Goal: Communication & Community: Answer question/provide support

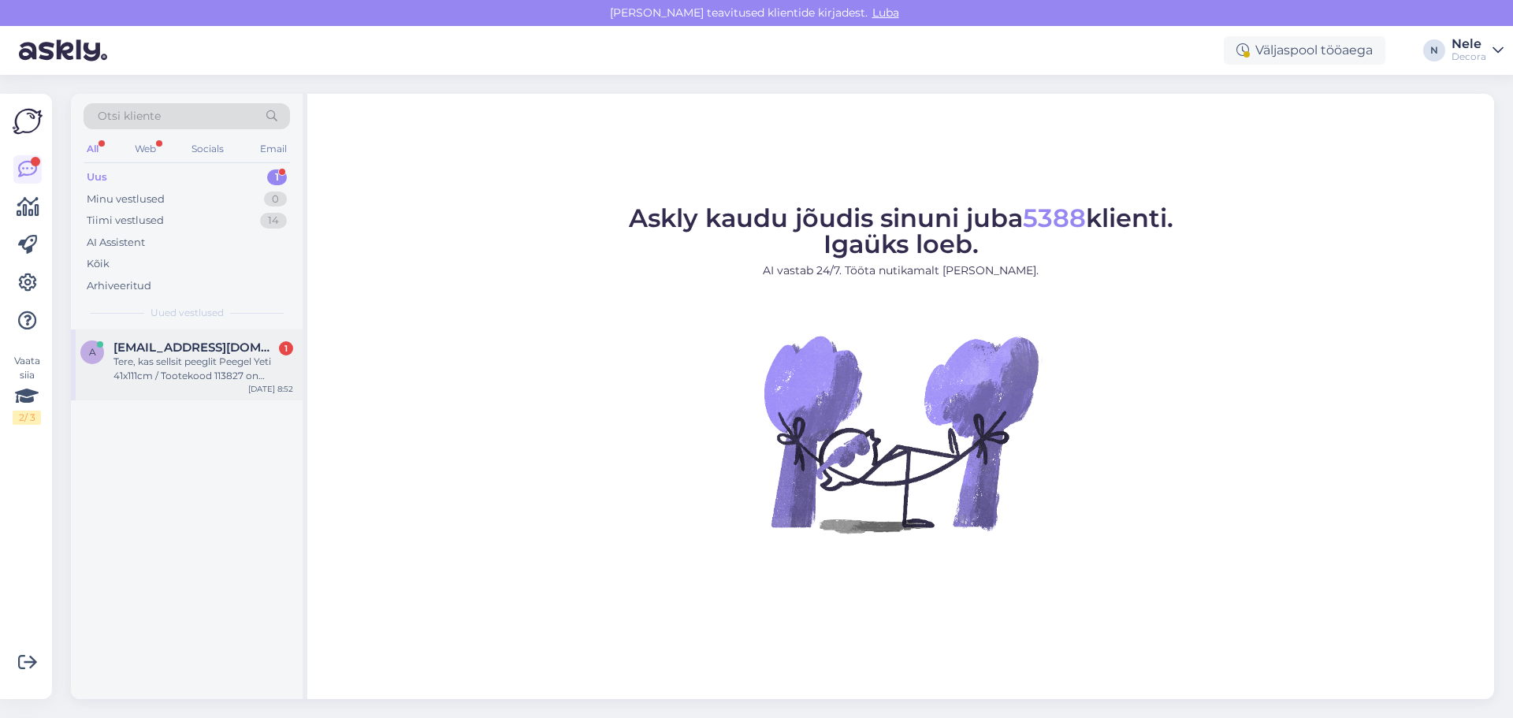
click at [178, 365] on div "Tere, kas sellsit peeglit Peegel Yeti 41x111cm / Tootekood 113827 on võimalik […" at bounding box center [203, 369] width 180 height 28
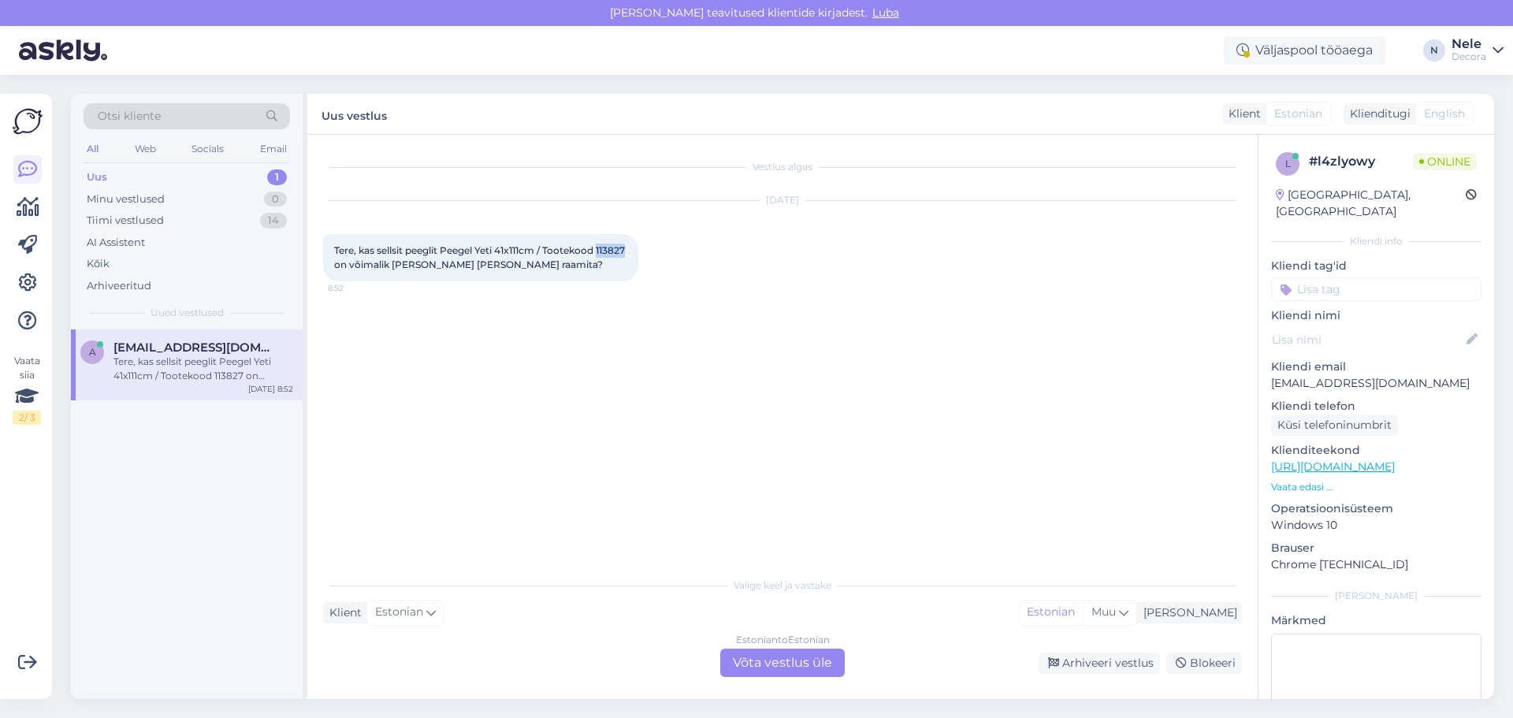
drag, startPoint x: 361, startPoint y: 262, endPoint x: 333, endPoint y: 262, distance: 28.4
click at [333, 262] on div "Tere, kas sellsit peeglit Peegel Yeti 41x111cm / Tootekood 113827 on võimalik […" at bounding box center [480, 257] width 315 height 47
copy span "113827"
click at [790, 666] on div "Estonian to Estonian Võta vestlus üle" at bounding box center [782, 663] width 125 height 28
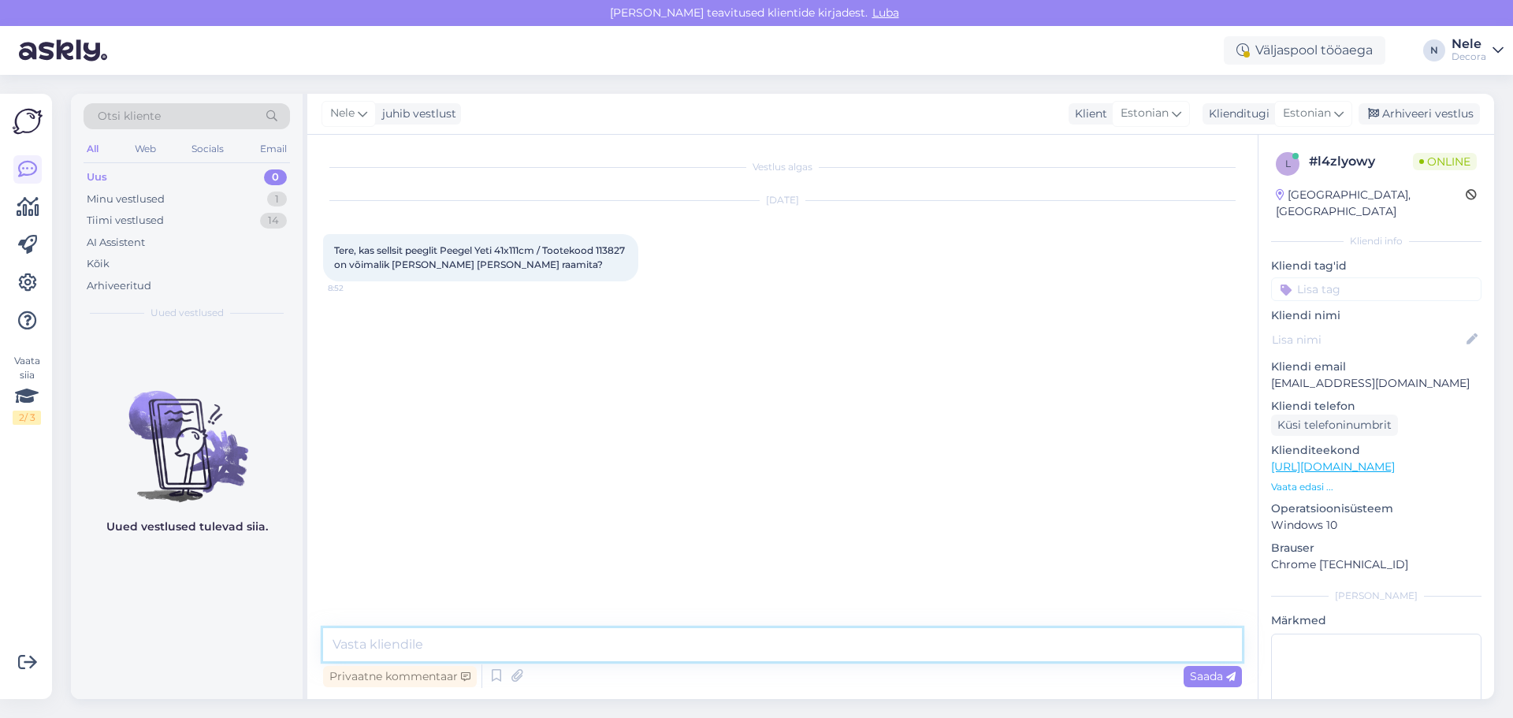
click at [397, 641] on textarea at bounding box center [782, 644] width 919 height 33
type textarea "Tere"
type textarea "Peame seda uurima ja sellega läheb aega"
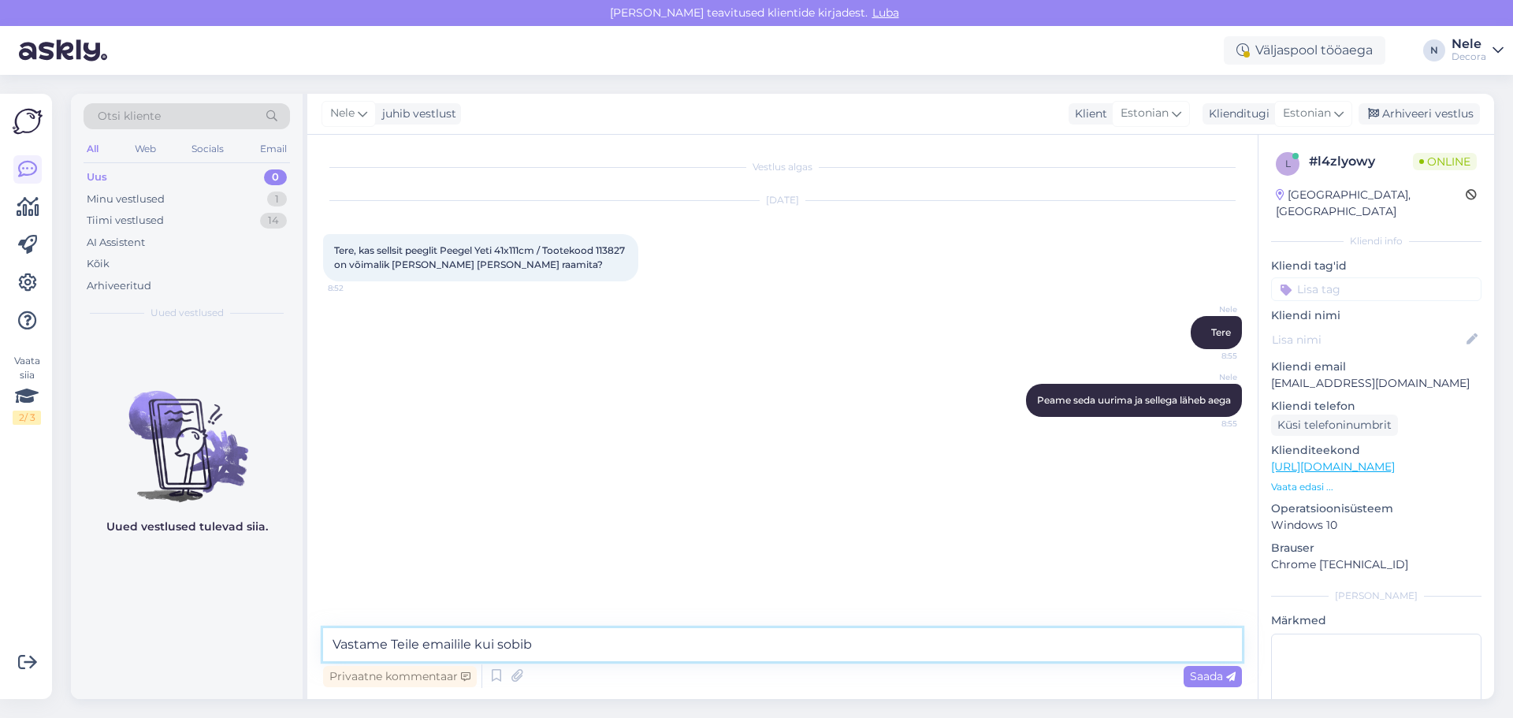
click at [429, 647] on textarea "Vastame Teile emailile kui sobib" at bounding box center [782, 644] width 919 height 33
click at [563, 644] on textarea "Vastame Teile e-mailile kui sobib" at bounding box center [782, 644] width 919 height 33
type textarea "Vastame Teile e-mailile kui sobib"
click at [1210, 678] on span "Saada" at bounding box center [1213, 676] width 46 height 14
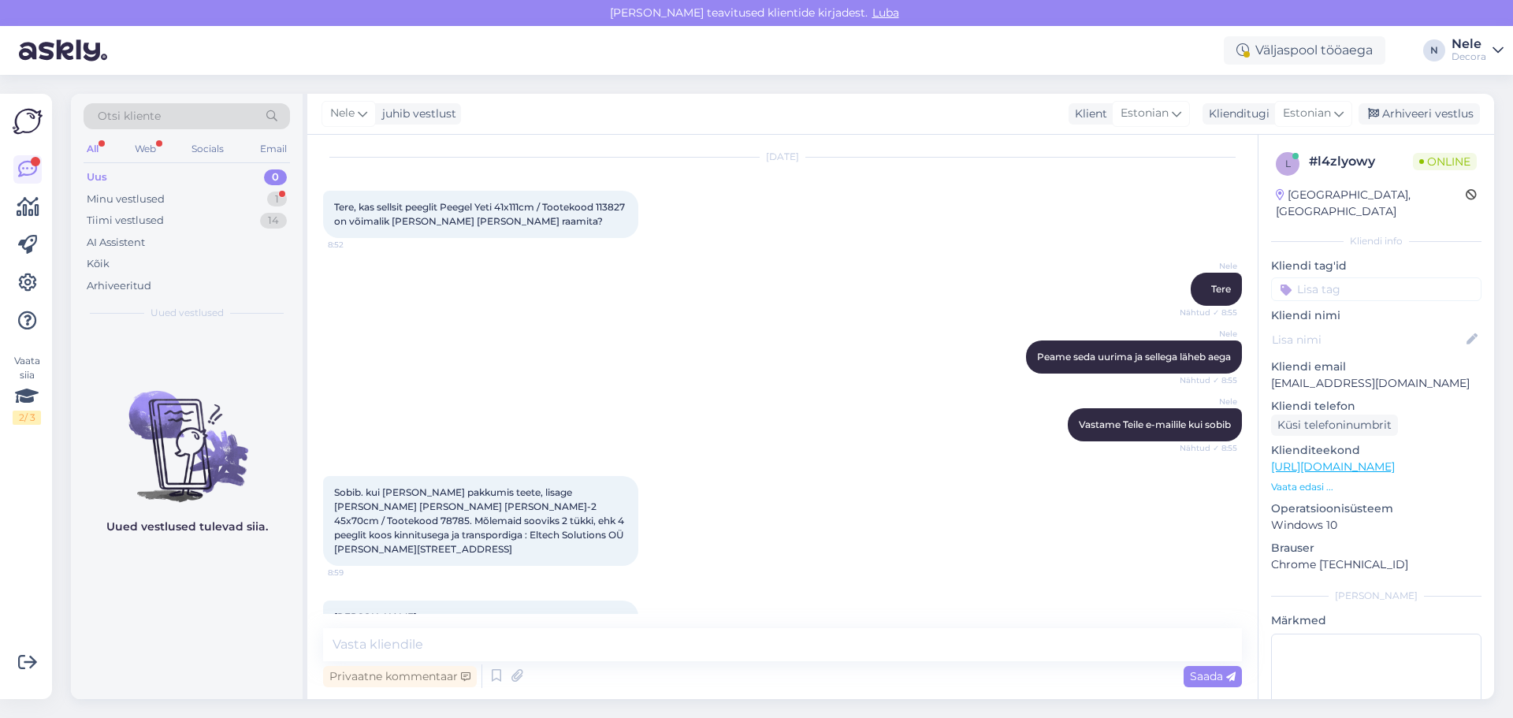
scroll to position [222, 0]
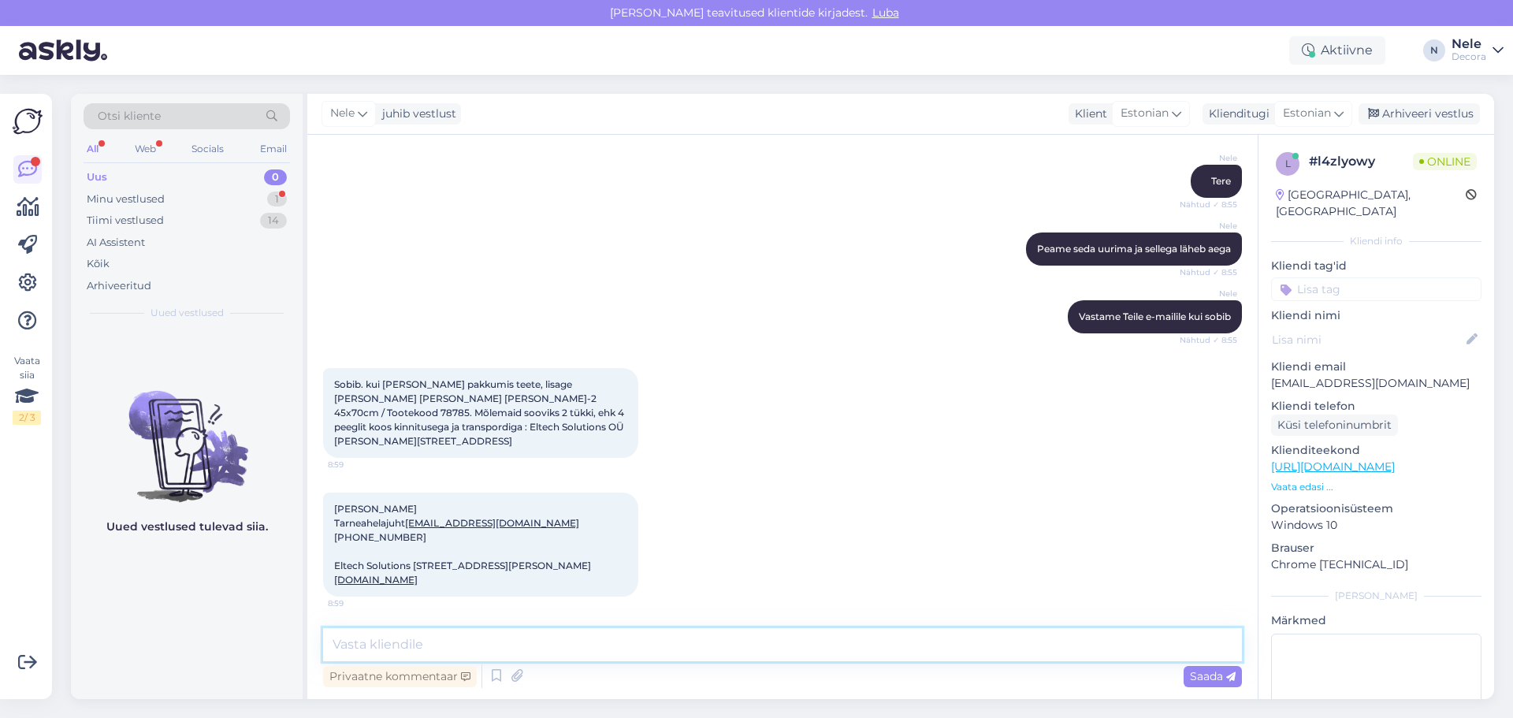
click at [421, 638] on textarea at bounding box center [782, 644] width 919 height 33
type textarea "Pakkumiste jaoks on meil päringu vorm, siit me üldiselt pakkumisi ei tee"
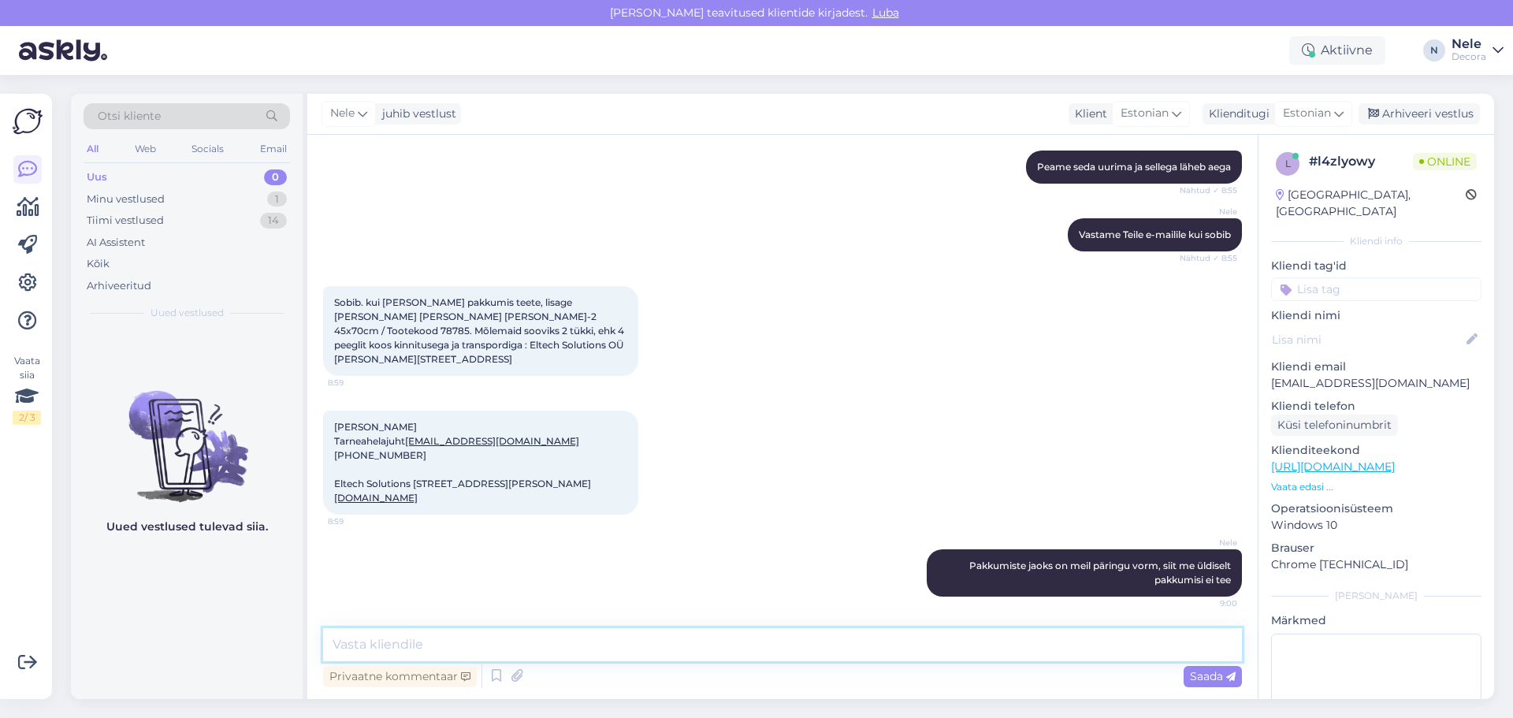
scroll to position [147, 0]
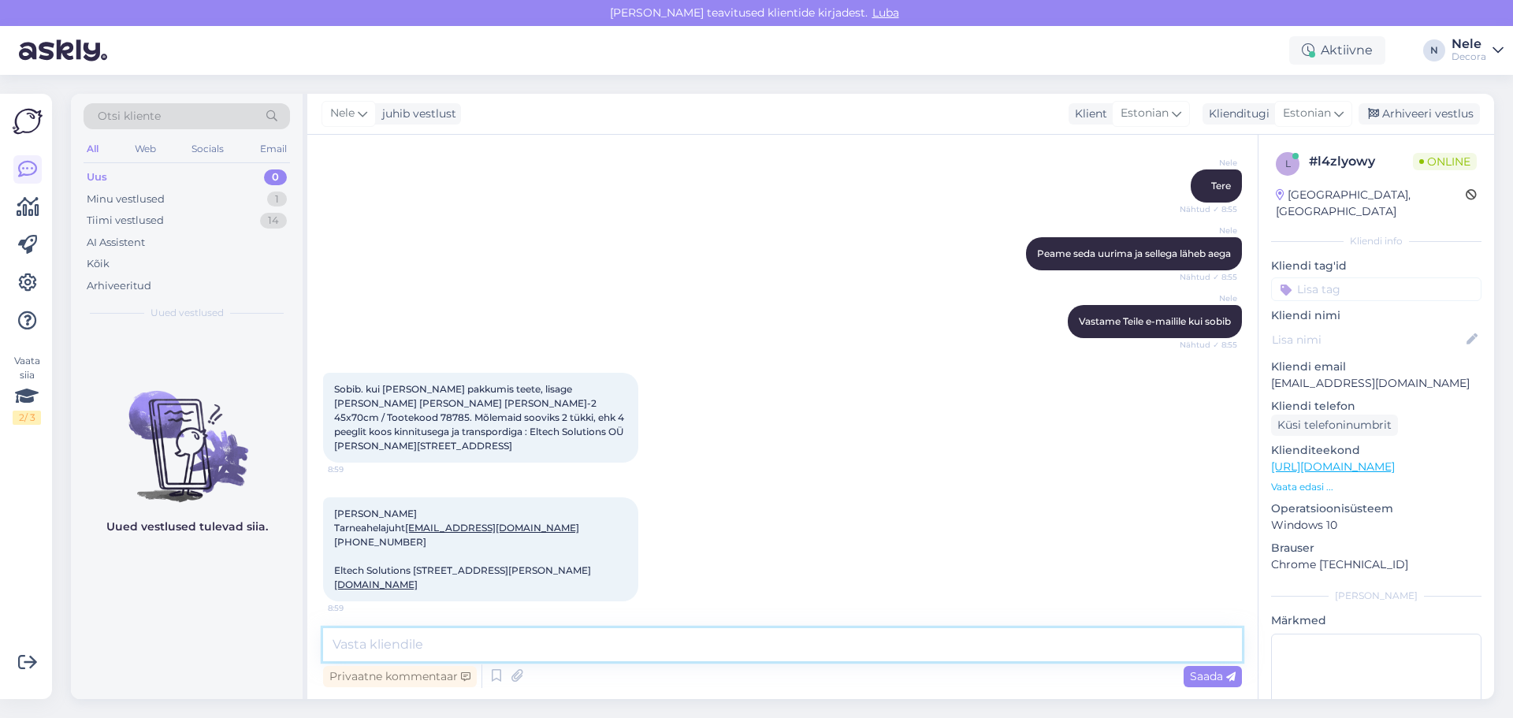
paste textarea "[URL][DOMAIN_NAME]"
type textarea "[URL][DOMAIN_NAME]"
click at [1207, 679] on span "Saada" at bounding box center [1213, 676] width 46 height 14
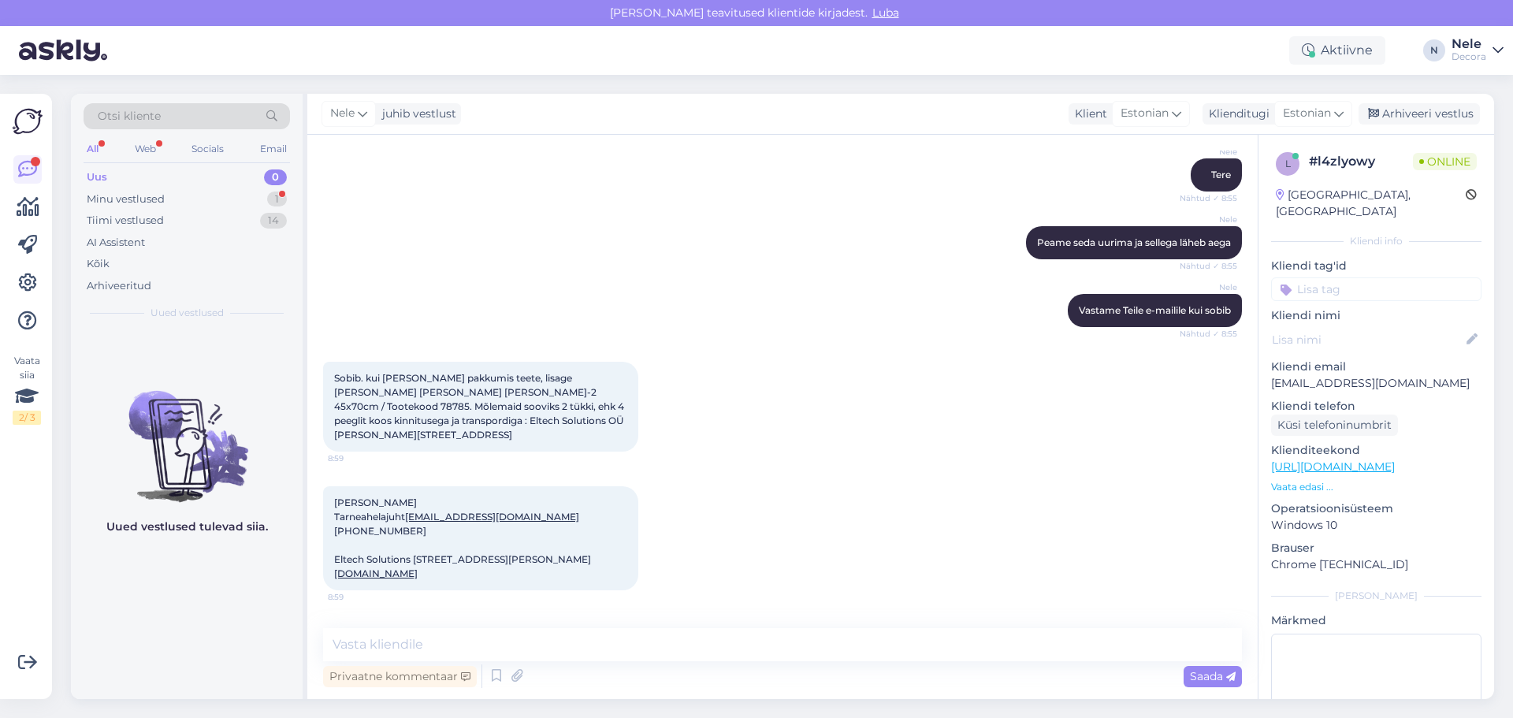
scroll to position [0, 0]
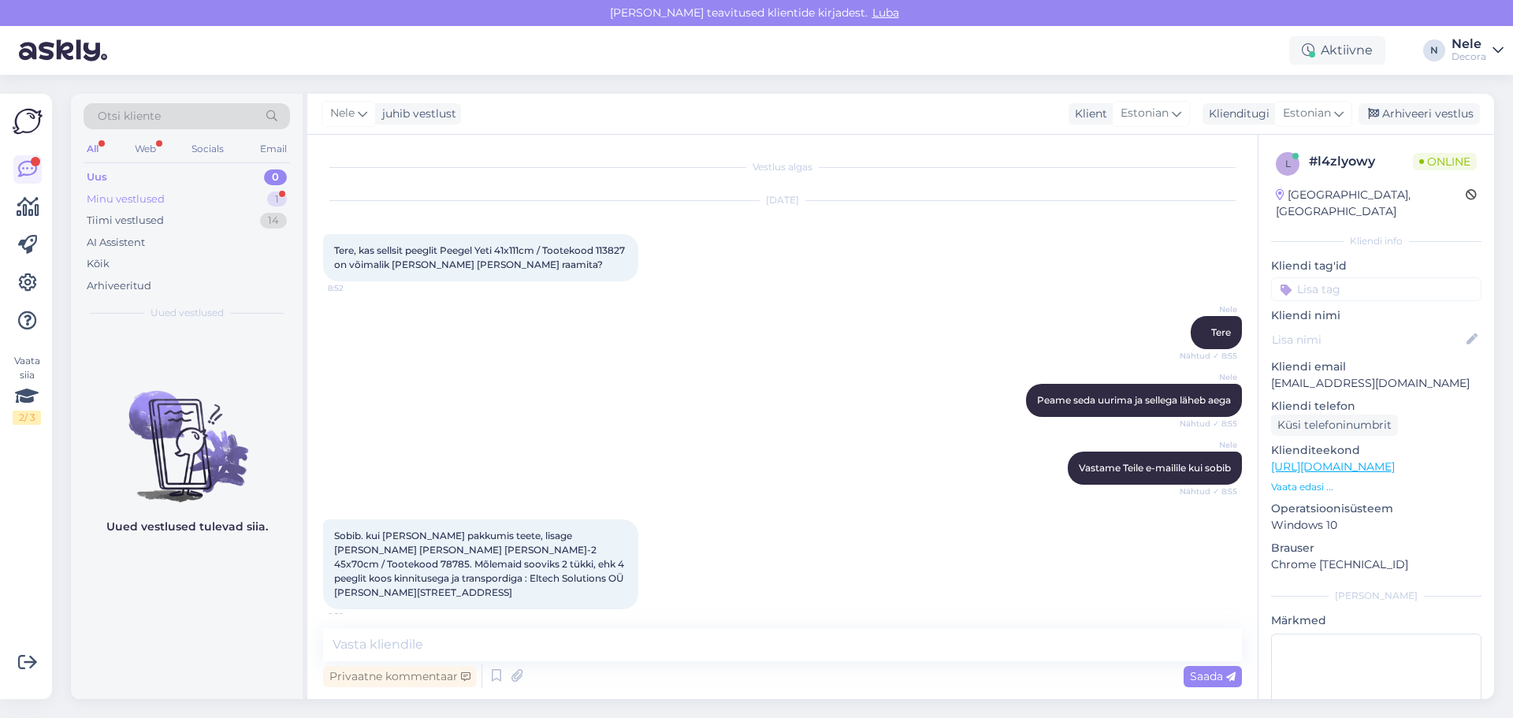
click at [142, 192] on div "Minu vestlused" at bounding box center [126, 199] width 78 height 16
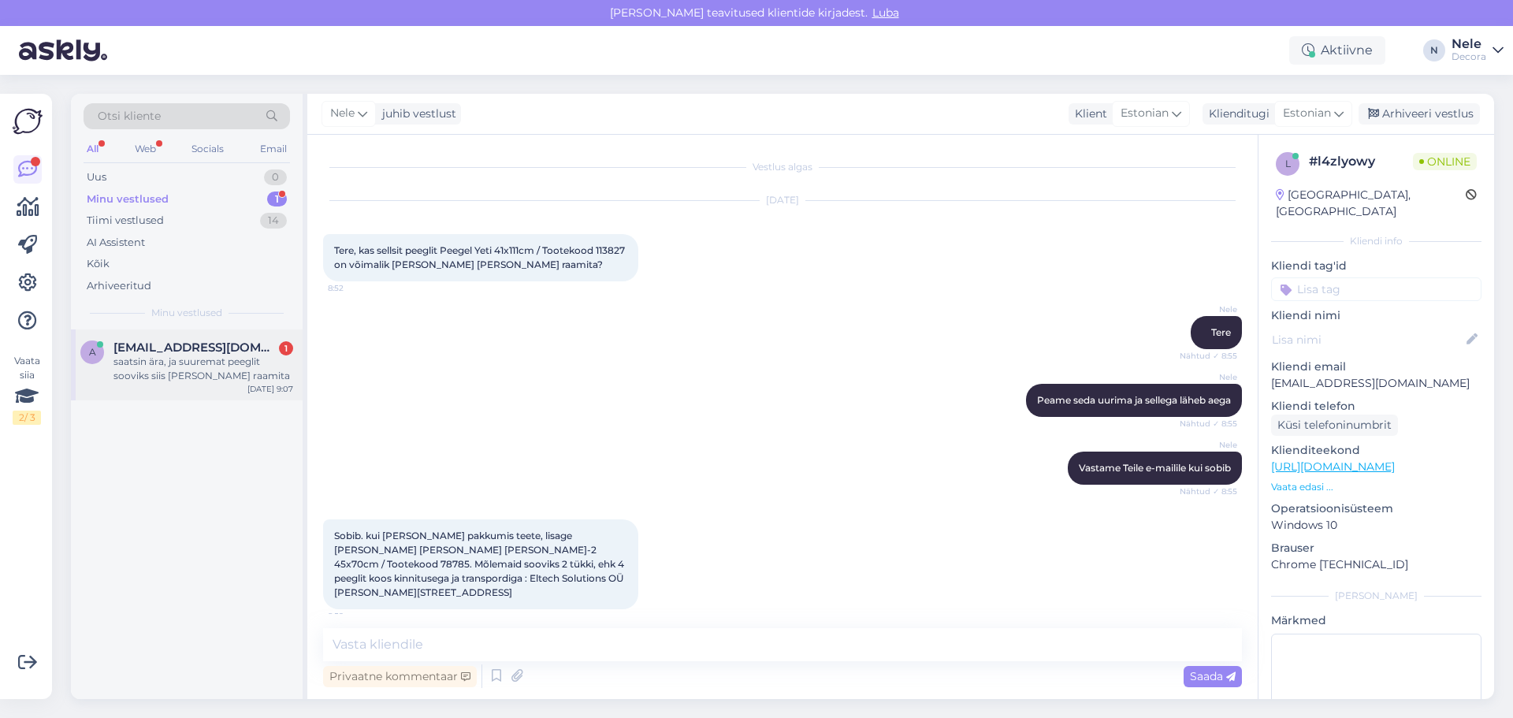
click at [155, 372] on div "saatsin ära, ja suuremat peeglit sooviks siis [PERSON_NAME] raamita" at bounding box center [203, 369] width 180 height 28
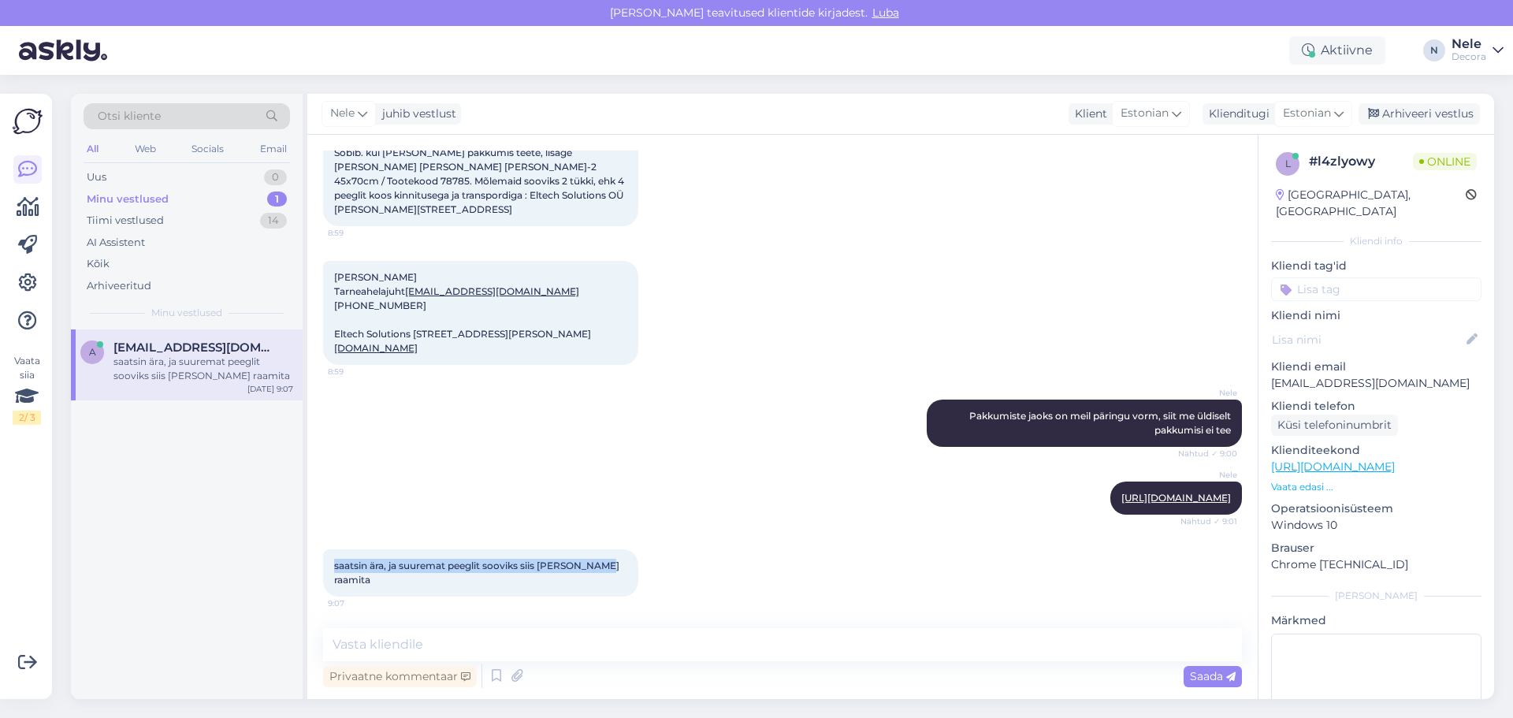
drag, startPoint x: 646, startPoint y: 580, endPoint x: 312, endPoint y: 577, distance: 334.1
click at [312, 577] on div "Vestlus algas [DATE] Tere, kas sellsit peeglit Peegel Yeti 41x111cm / Tootekood…" at bounding box center [782, 417] width 950 height 564
click at [697, 615] on div "Vestlus algas [DATE] Tere, kas sellsit peeglit Peegel Yeti 41x111cm / Tootekood…" at bounding box center [782, 417] width 950 height 564
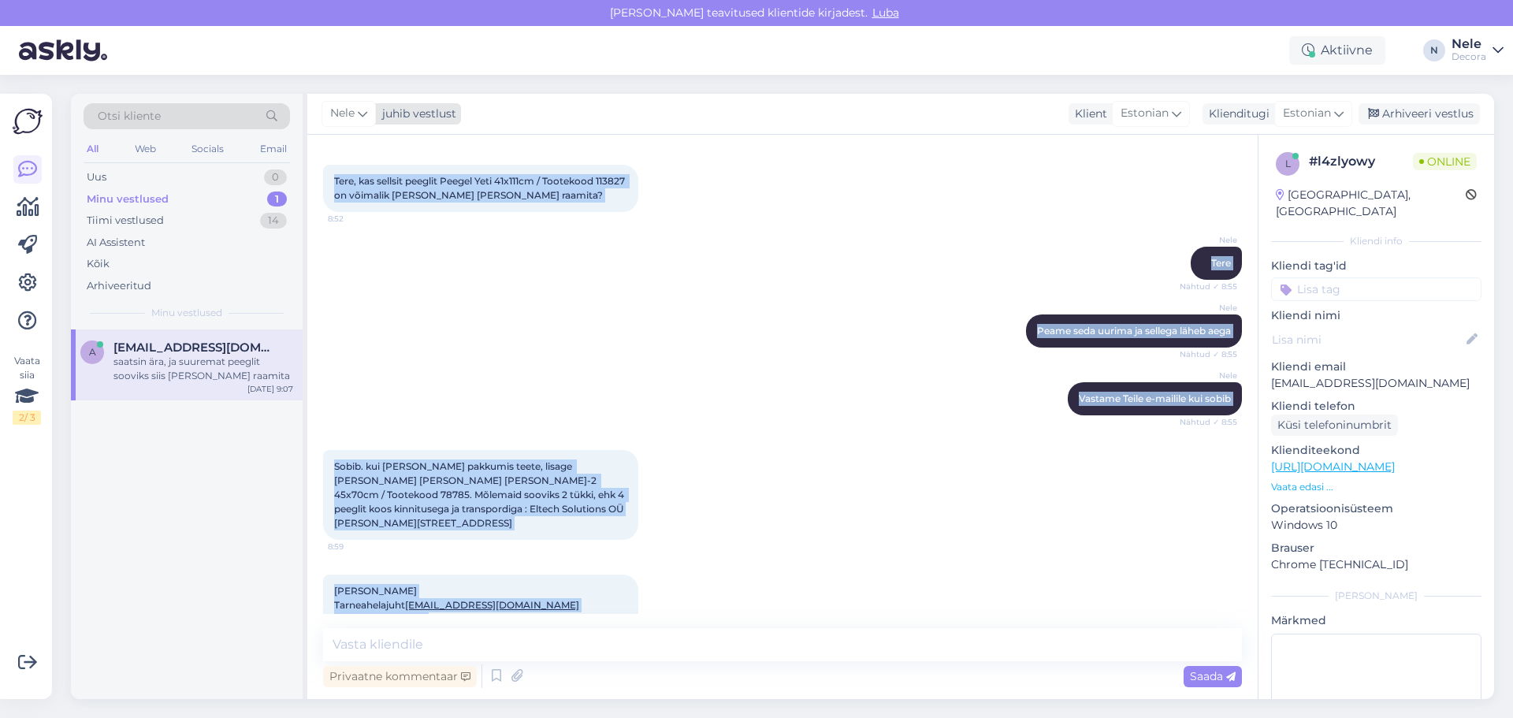
scroll to position [0, 0]
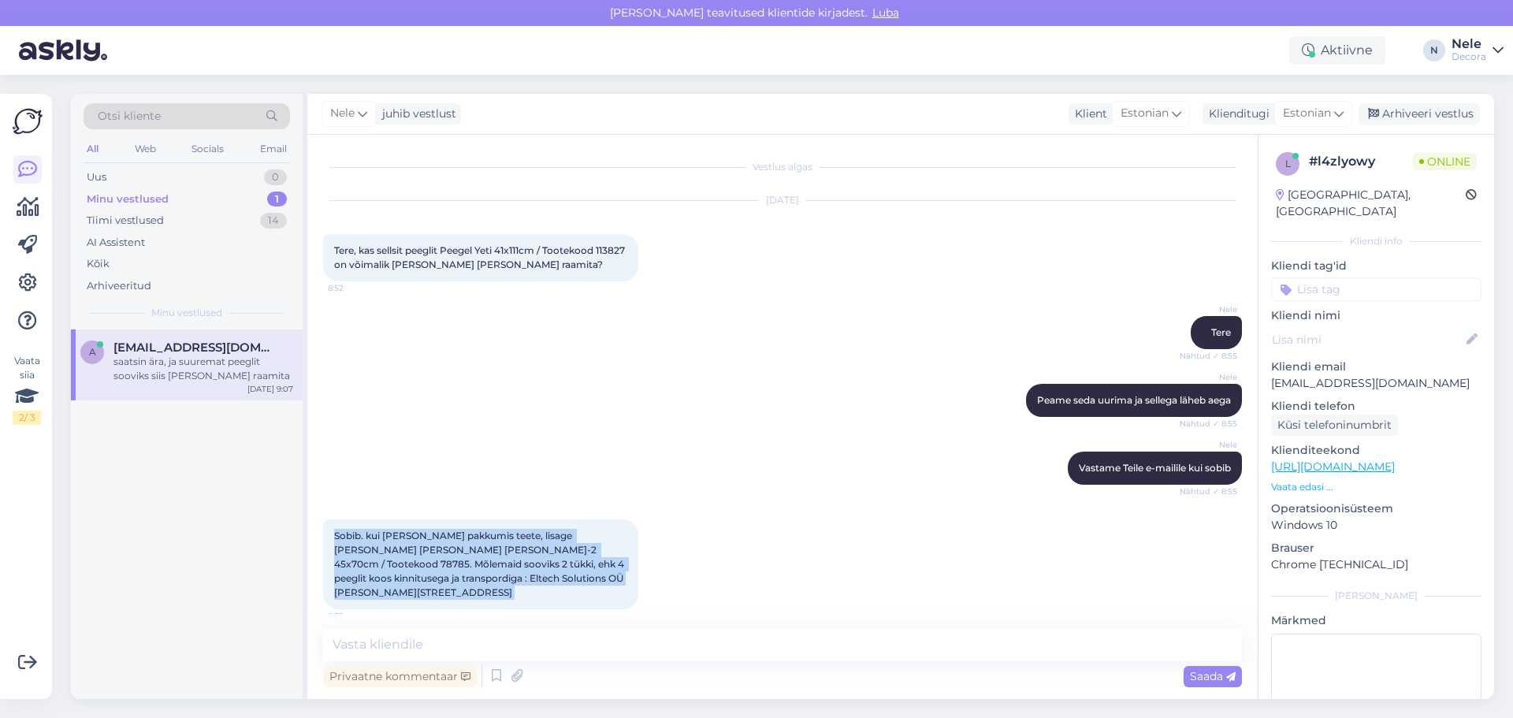
drag, startPoint x: 705, startPoint y: 586, endPoint x: 329, endPoint y: 537, distance: 378.9
click at [329, 537] on div "Vestlus algas [DATE] Tere, kas sellsit peeglit Peegel Yeti 41x111cm / Tootekood…" at bounding box center [789, 382] width 933 height 463
copy div "Sobib. kui [PERSON_NAME] pakkumis teete, lisage [PERSON_NAME] [PERSON_NAME] [PE…"
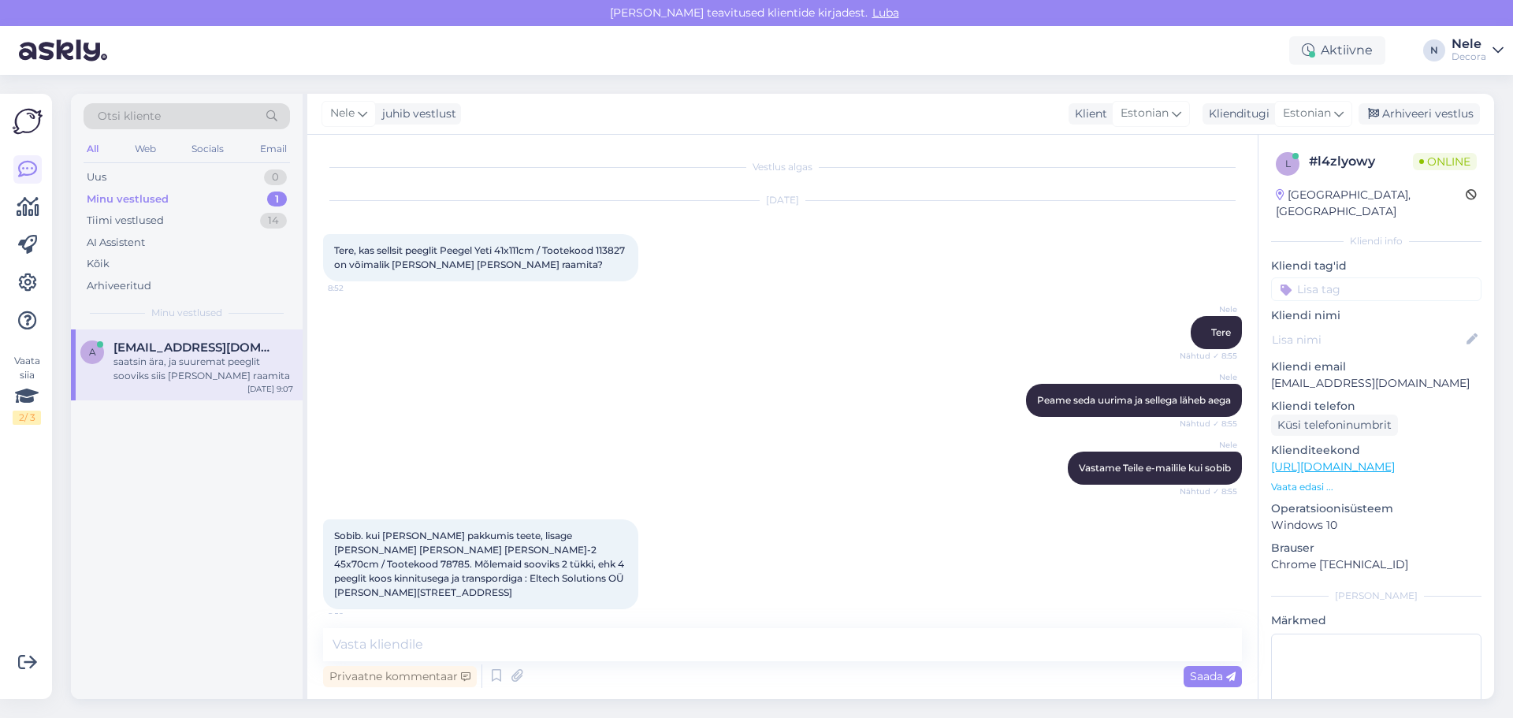
click at [898, 319] on div "Nele Tere Nähtud ✓ 8:55" at bounding box center [782, 333] width 919 height 68
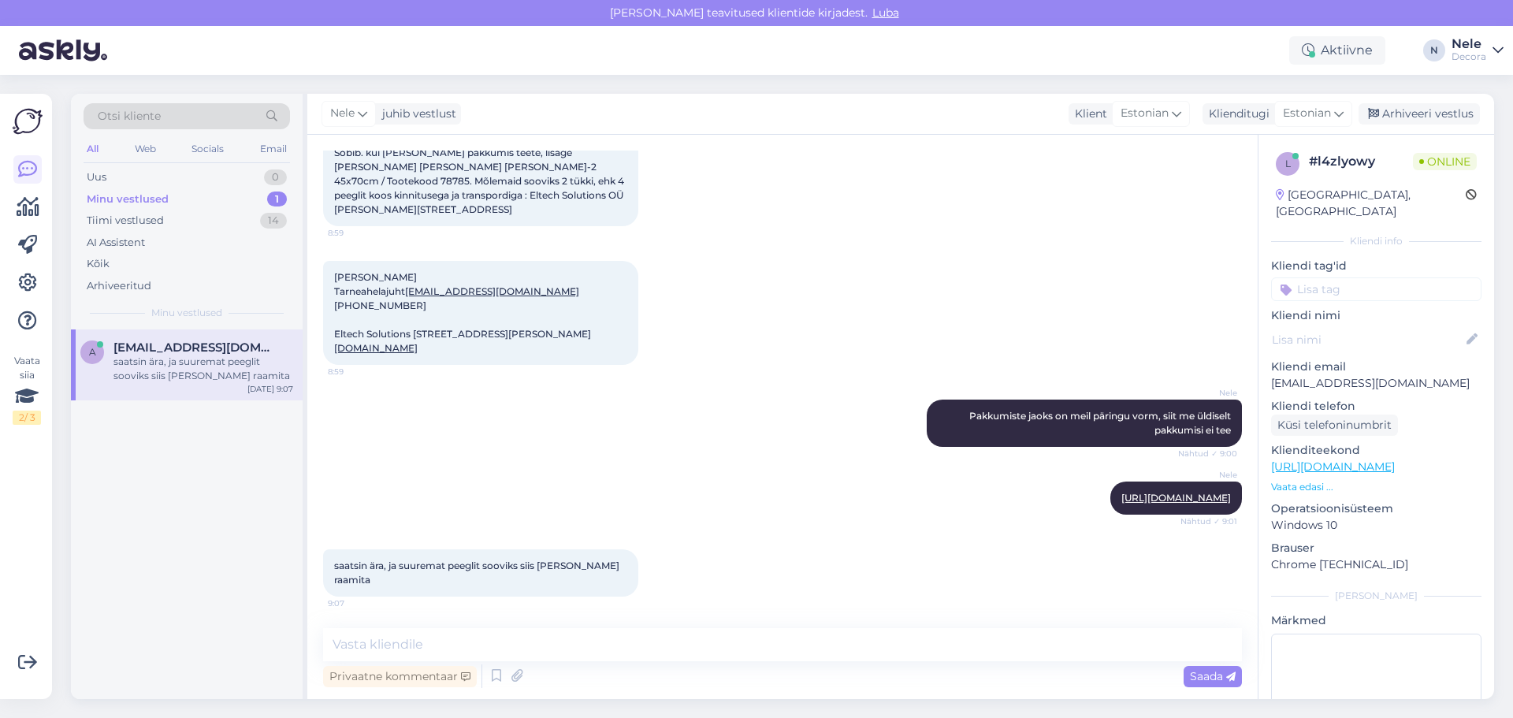
scroll to position [440, 0]
click at [384, 641] on textarea at bounding box center [782, 644] width 919 height 33
type textarea "Edastan kolleegile, täname"
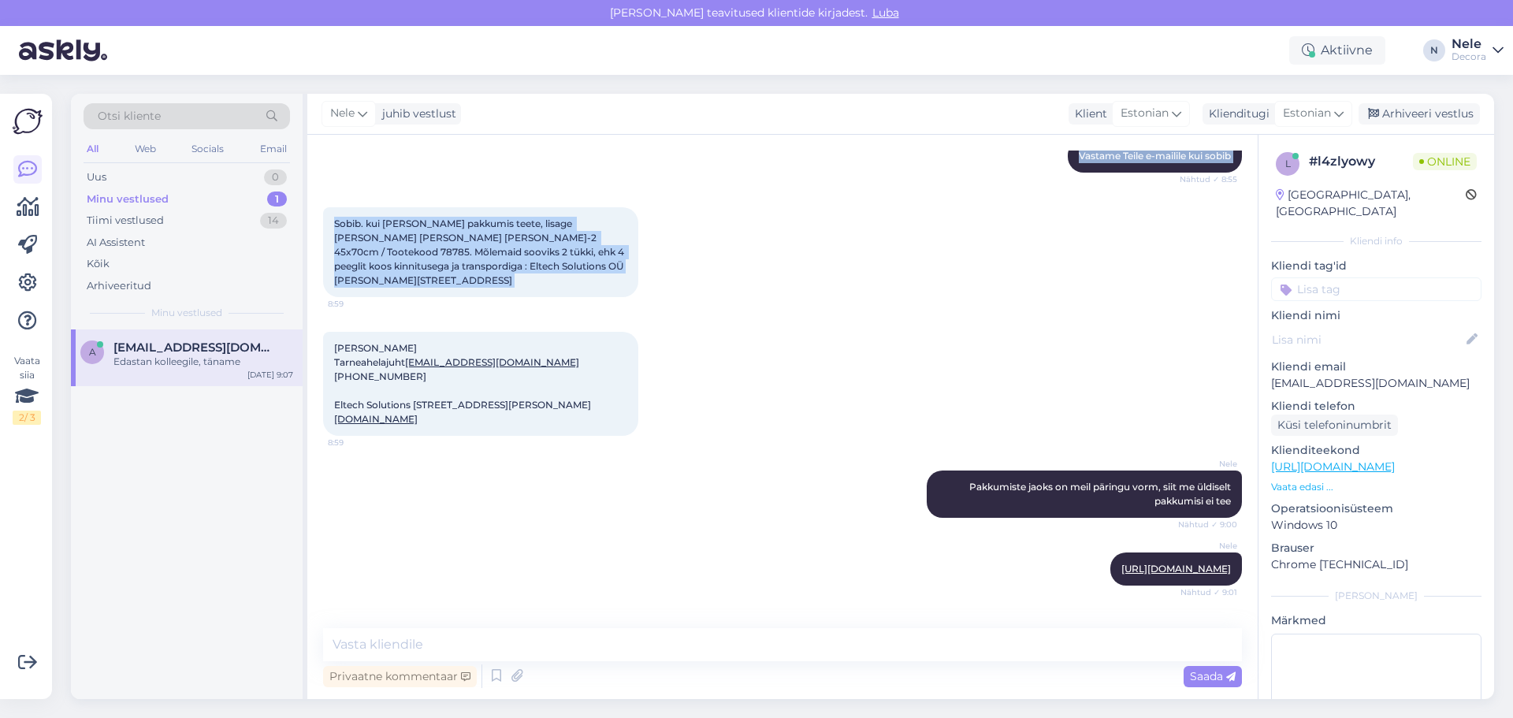
drag, startPoint x: 333, startPoint y: 161, endPoint x: 410, endPoint y: 159, distance: 77.2
click at [410, 159] on div "Vestlus algas [DATE] Tere, kas sellsit peeglit Peegel Yeti 41x111cm / Tootekood…" at bounding box center [789, 382] width 933 height 463
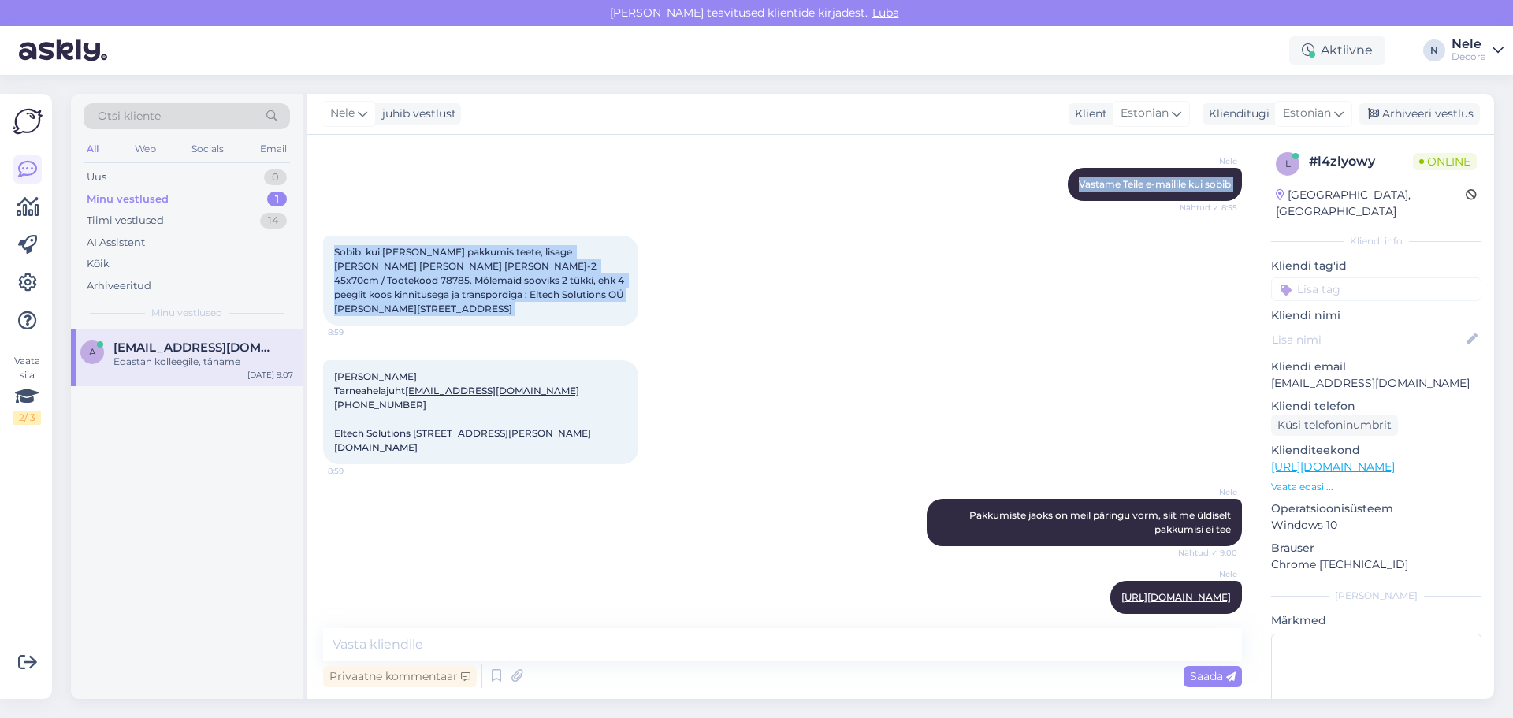
click at [620, 325] on div "Sobib. kui [PERSON_NAME] pakkumis teete, lisage [PERSON_NAME] [PERSON_NAME] [PE…" at bounding box center [480, 281] width 315 height 90
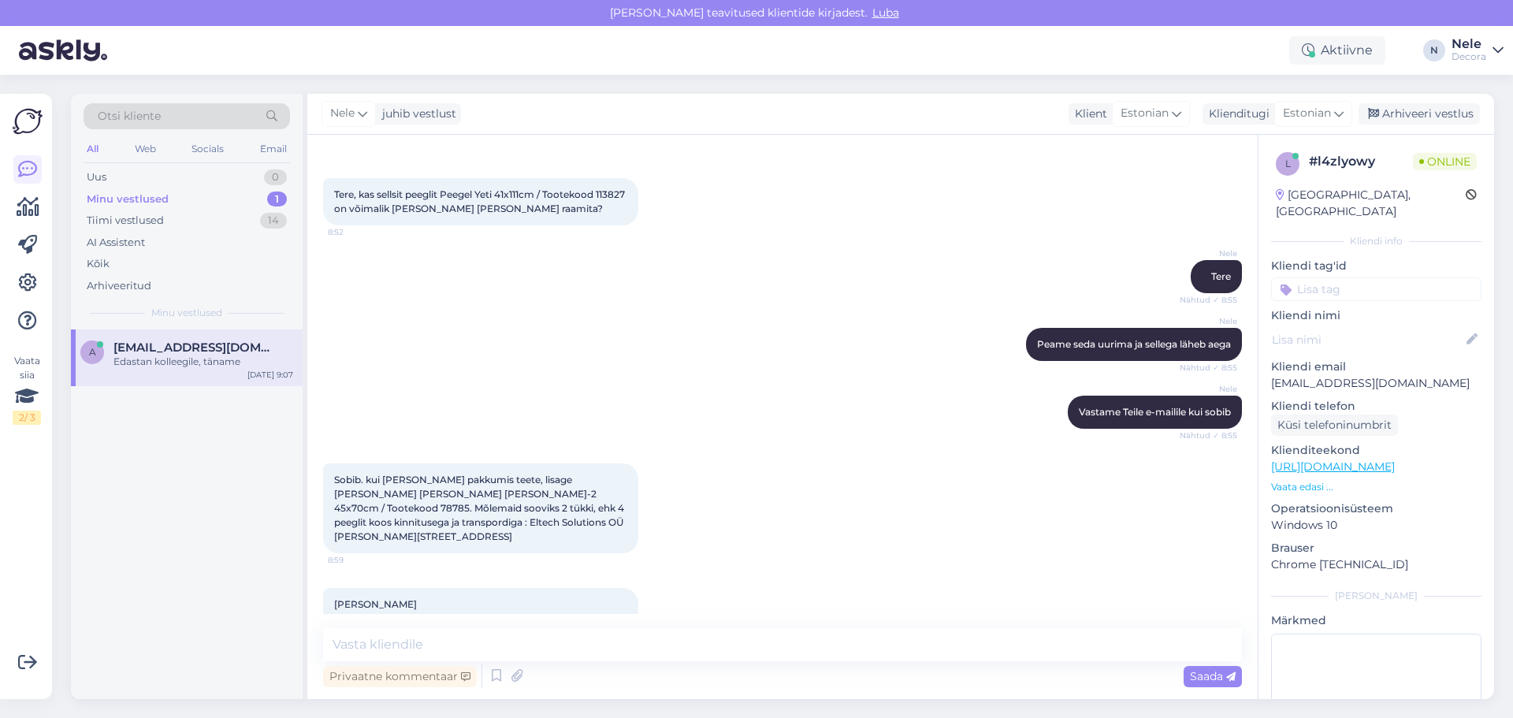
scroll to position [0, 0]
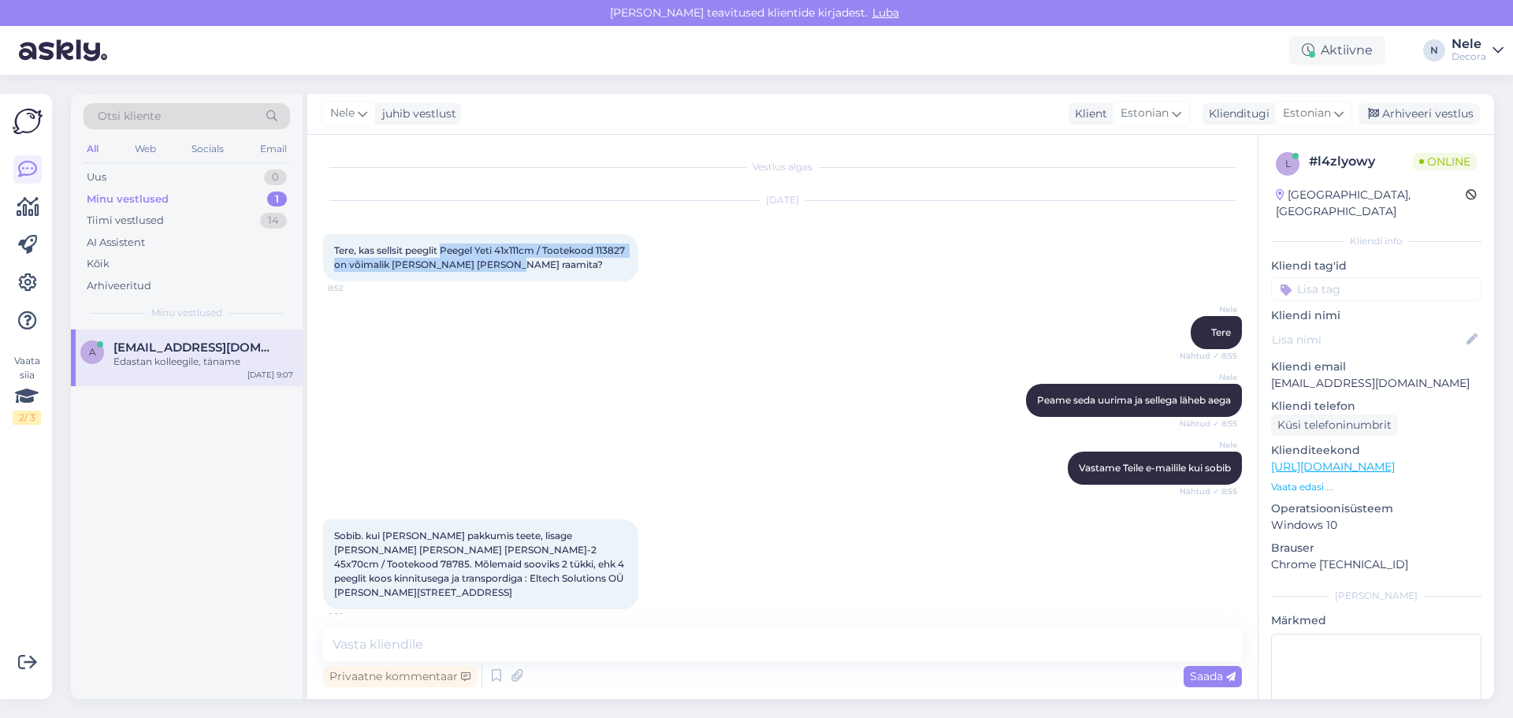
drag, startPoint x: 444, startPoint y: 253, endPoint x: 576, endPoint y: 264, distance: 132.8
click at [576, 264] on div "Tere, kas sellsit peeglit Peegel Yeti 41x111cm / Tootekood 113827 on võimalik […" at bounding box center [480, 257] width 315 height 47
copy span "Peegel Yeti 41x111cm / Tootekood 113827 on võimalik [PERSON_NAME] [PERSON_NAME]…"
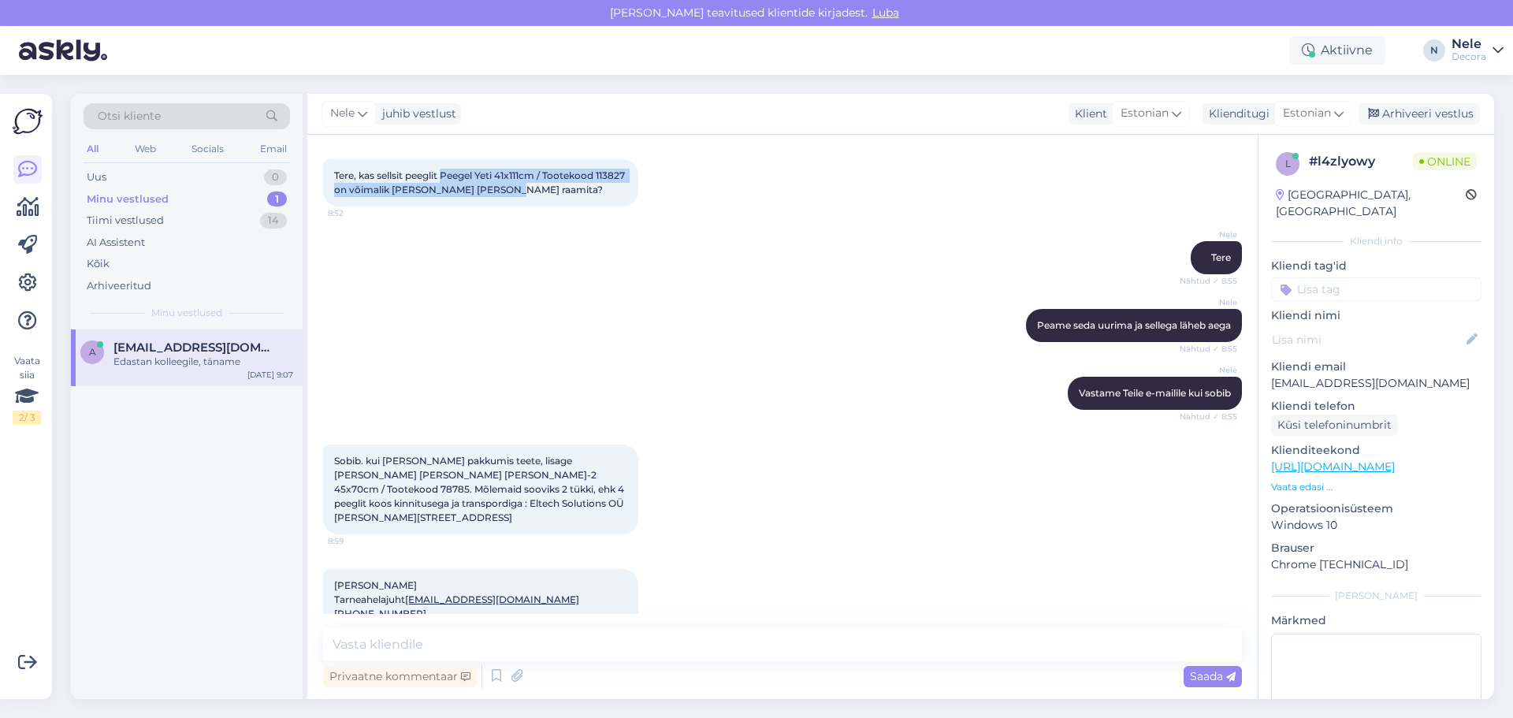
scroll to position [158, 0]
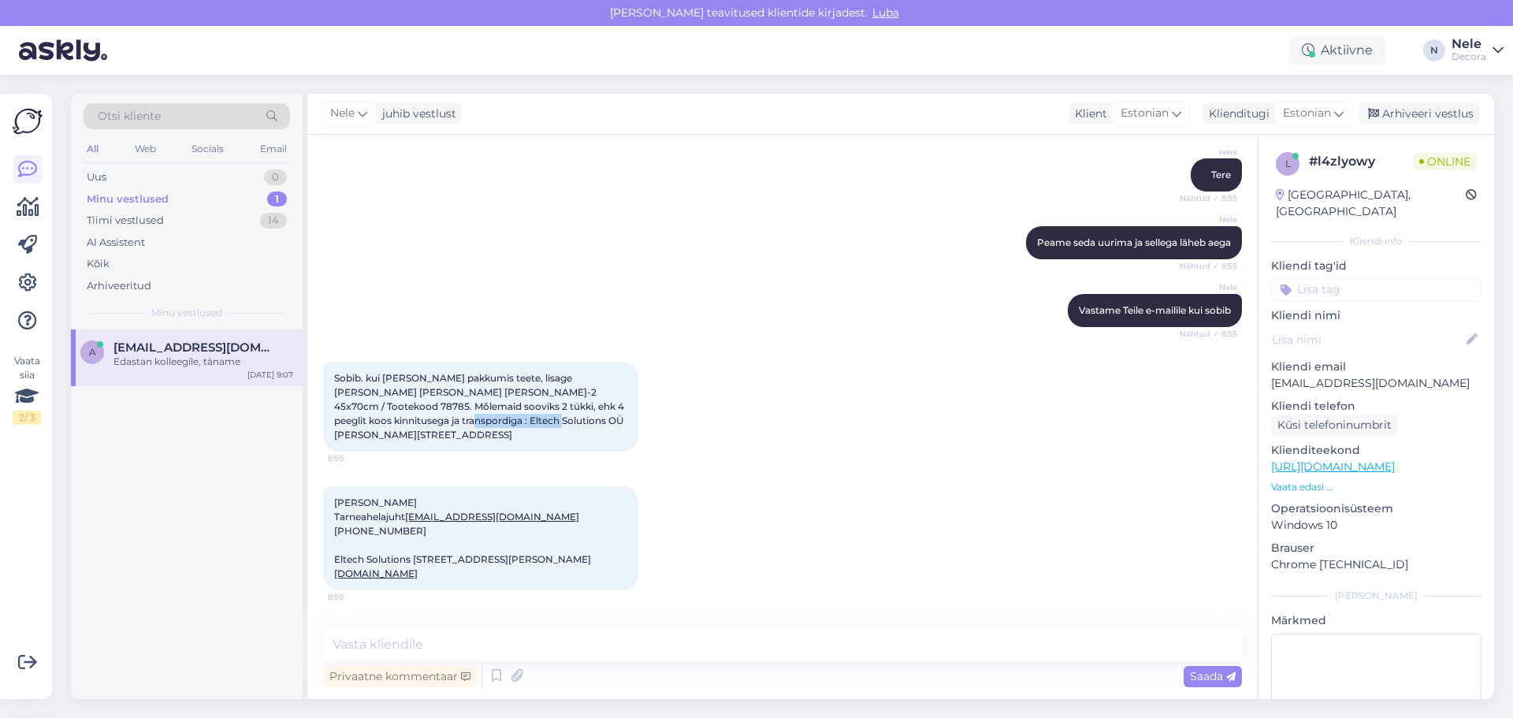
drag, startPoint x: 404, startPoint y: 421, endPoint x: 503, endPoint y: 422, distance: 98.5
click at [503, 422] on div "Sobib. kui [PERSON_NAME] pakkumis teete, lisage [PERSON_NAME] [PERSON_NAME] [PE…" at bounding box center [480, 407] width 315 height 90
copy span "Eltech Solutions OÜ"
drag, startPoint x: 343, startPoint y: 504, endPoint x: 432, endPoint y: 510, distance: 89.2
click at [432, 510] on div "[PERSON_NAME] Tarneahelajuht [EMAIL_ADDRESS][DOMAIN_NAME] [PHONE_NUMBER] Eltech…" at bounding box center [480, 538] width 315 height 104
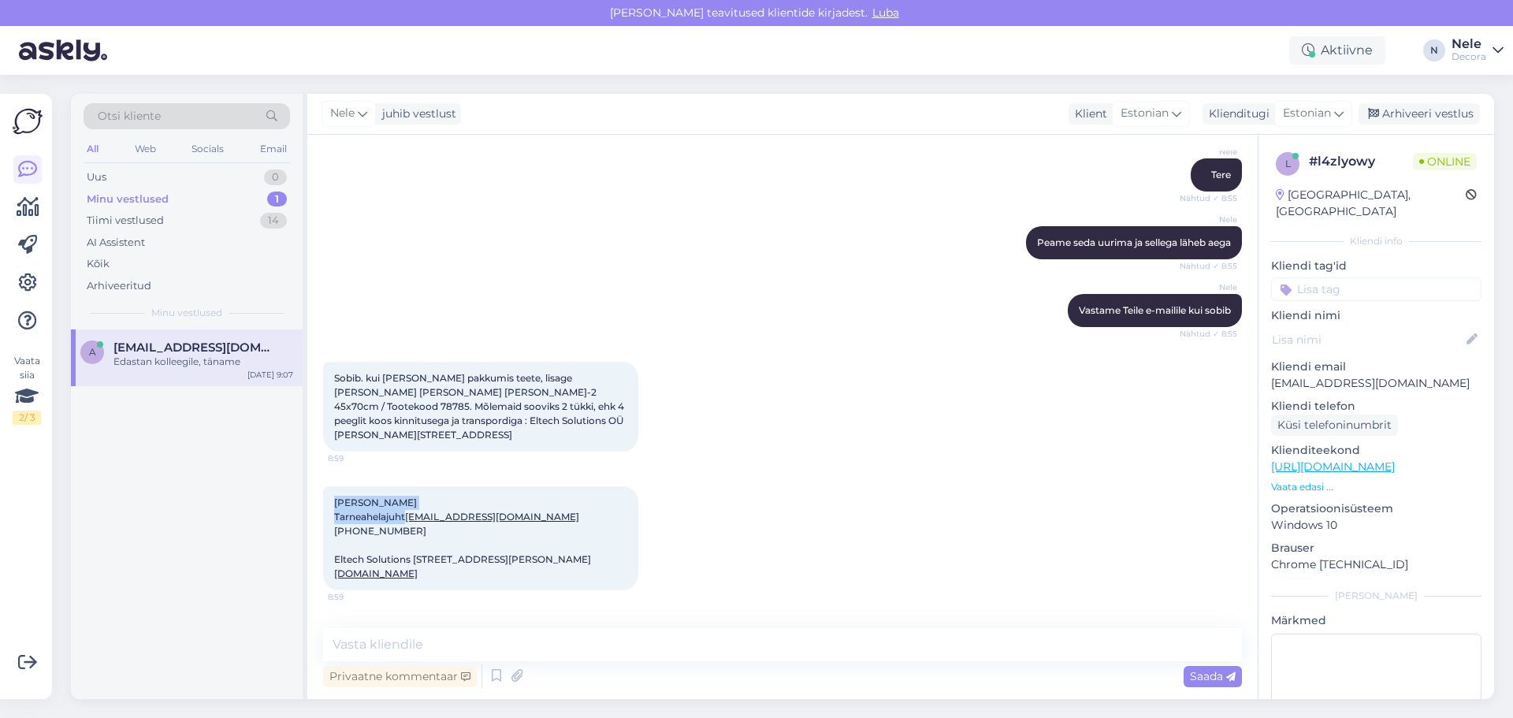
drag, startPoint x: 334, startPoint y: 517, endPoint x: 449, endPoint y: 527, distance: 115.5
click at [449, 527] on div "[PERSON_NAME] Tarneahelajuht [EMAIL_ADDRESS][DOMAIN_NAME] [PHONE_NUMBER] Eltech…" at bounding box center [480, 538] width 315 height 104
copy span "[PERSON_NAME] Tarneahelajuht"
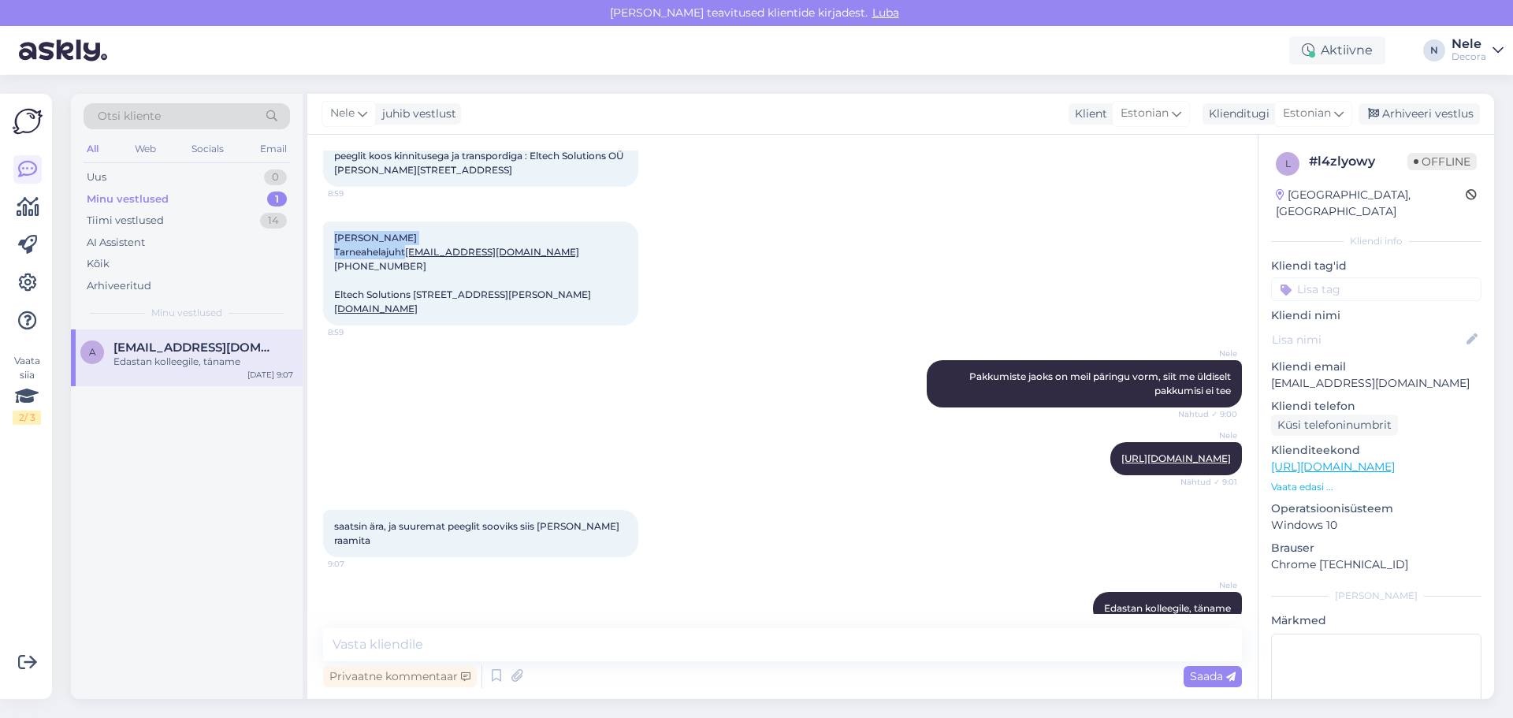
scroll to position [350, 0]
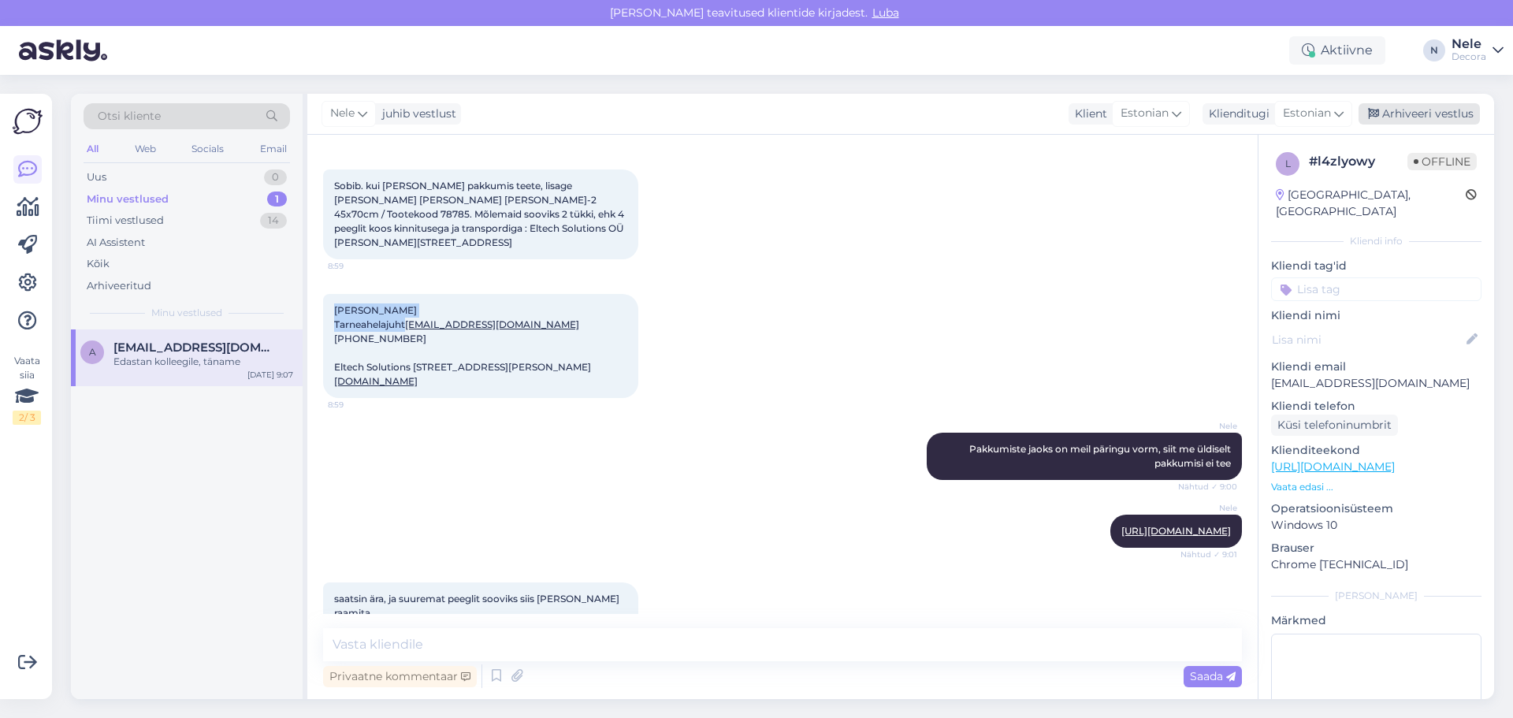
click at [1443, 110] on div "Arhiveeri vestlus" at bounding box center [1419, 113] width 121 height 21
